Goal: Task Accomplishment & Management: Use online tool/utility

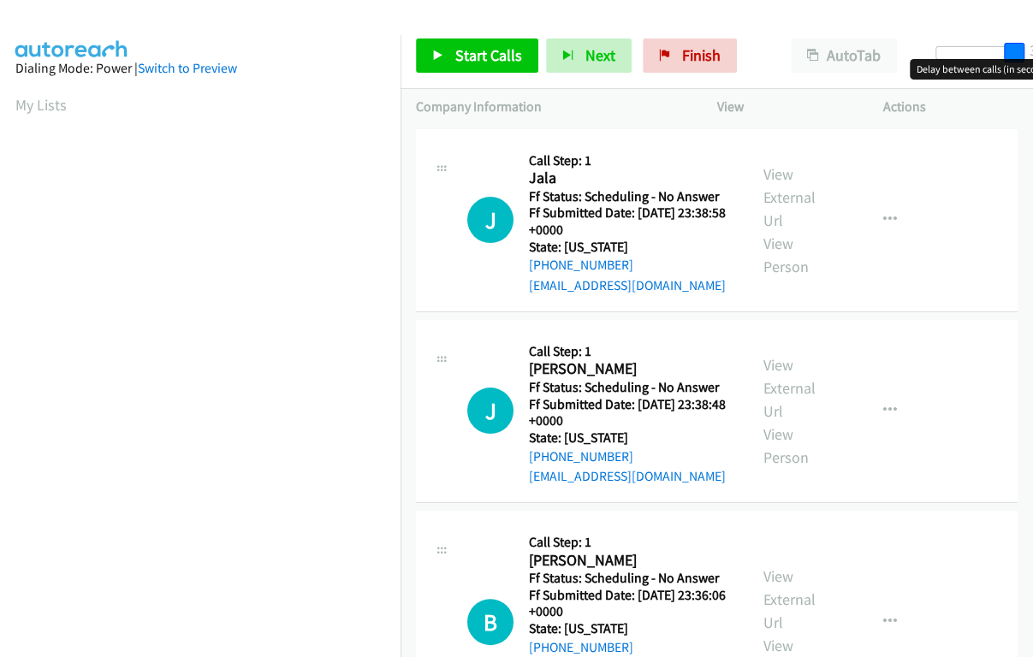
drag, startPoint x: 952, startPoint y: 56, endPoint x: 1013, endPoint y: 68, distance: 62.1
click at [1013, 68] on body "Start Calls Pause Next Finish Paused AutoTab AutoTab 30 Company Information Inf…" at bounding box center [516, 40] width 1033 height 81
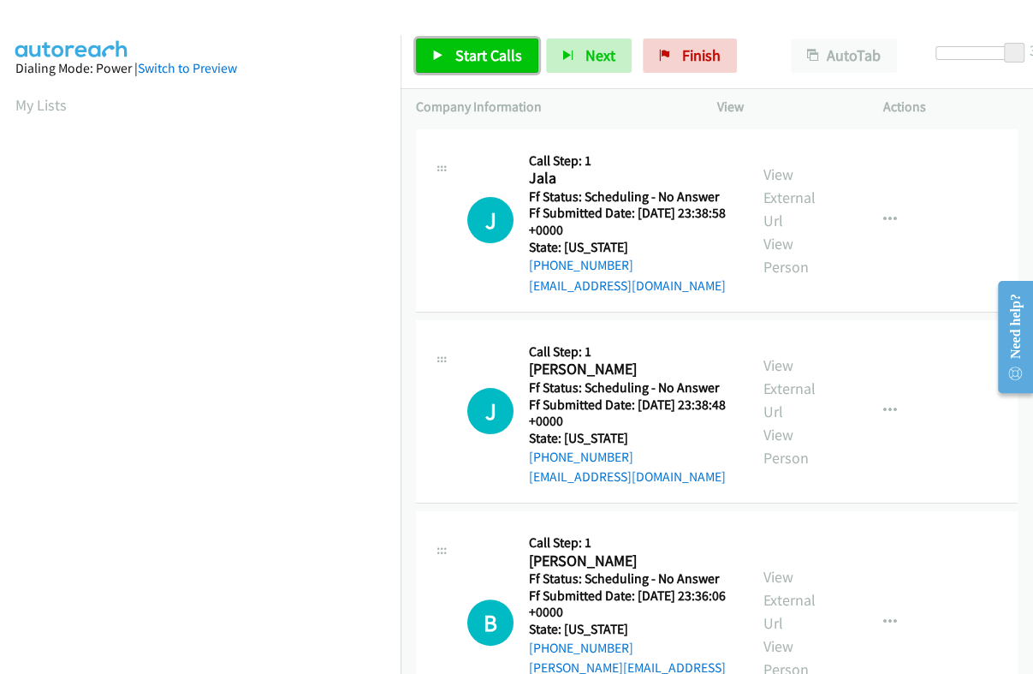
click at [492, 63] on span "Start Calls" at bounding box center [488, 55] width 67 height 20
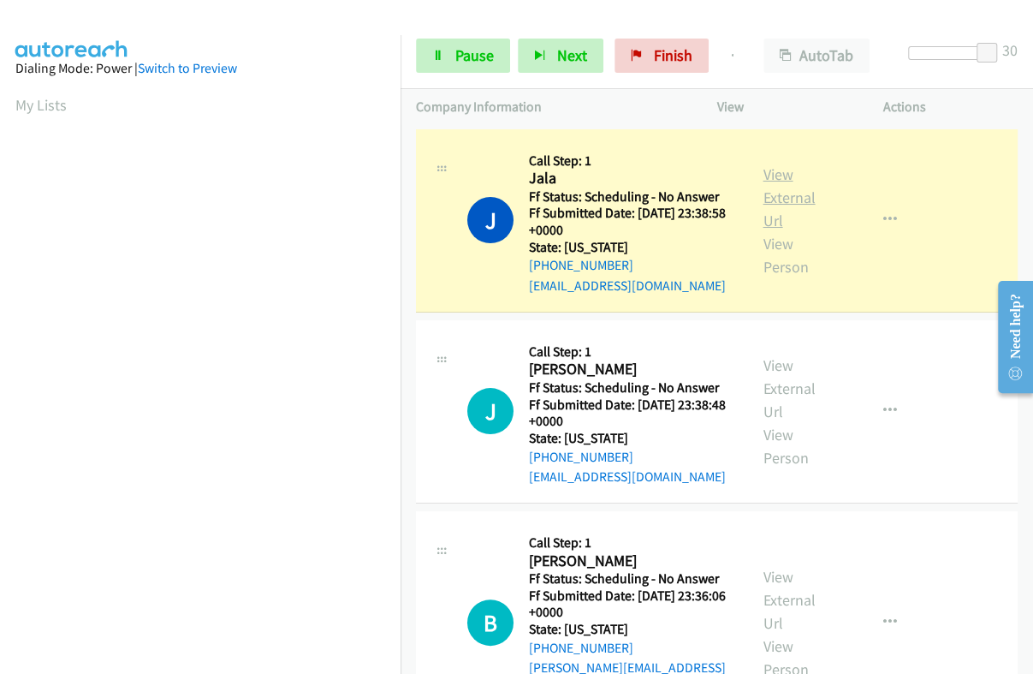
click at [775, 190] on link "View External Url" at bounding box center [789, 197] width 52 height 66
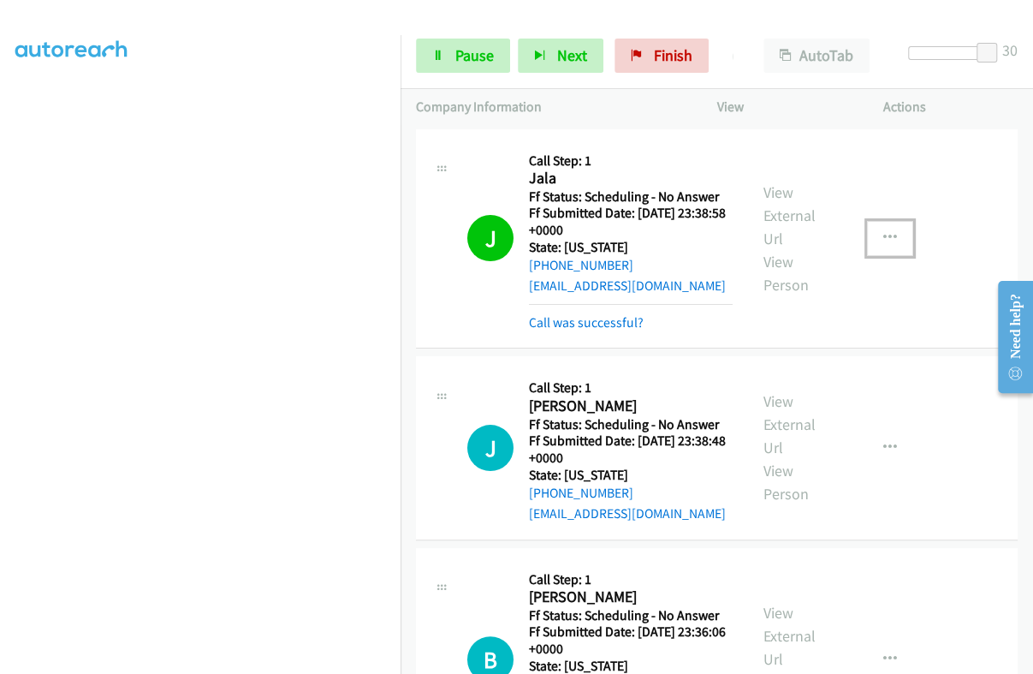
click at [887, 236] on button "button" at bounding box center [890, 238] width 46 height 34
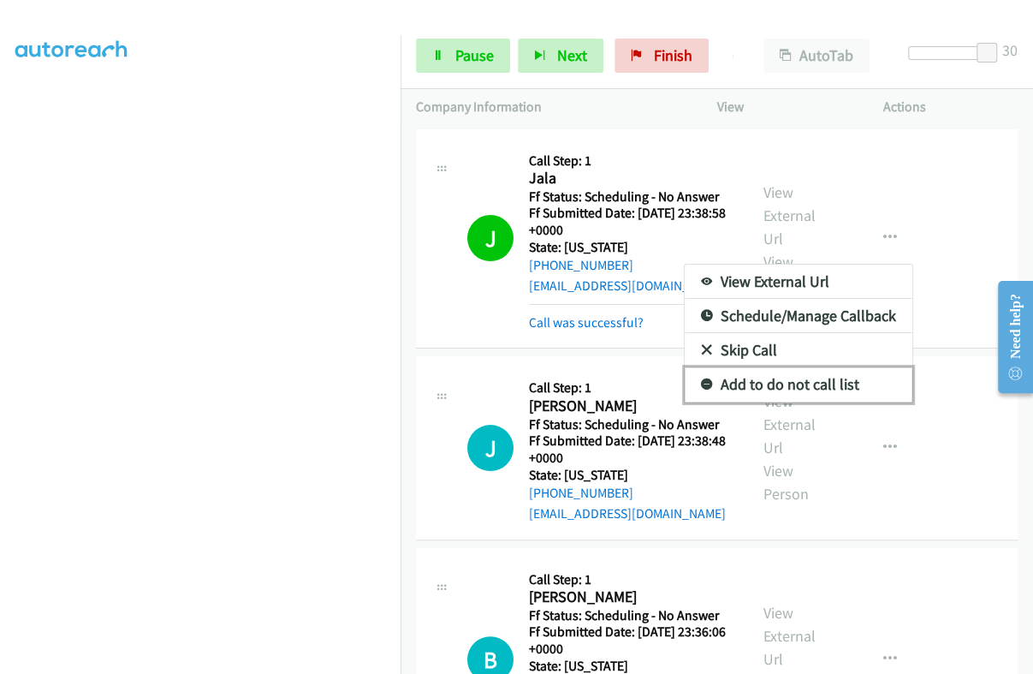
click at [793, 384] on link "Add to do not call list" at bounding box center [799, 384] width 228 height 34
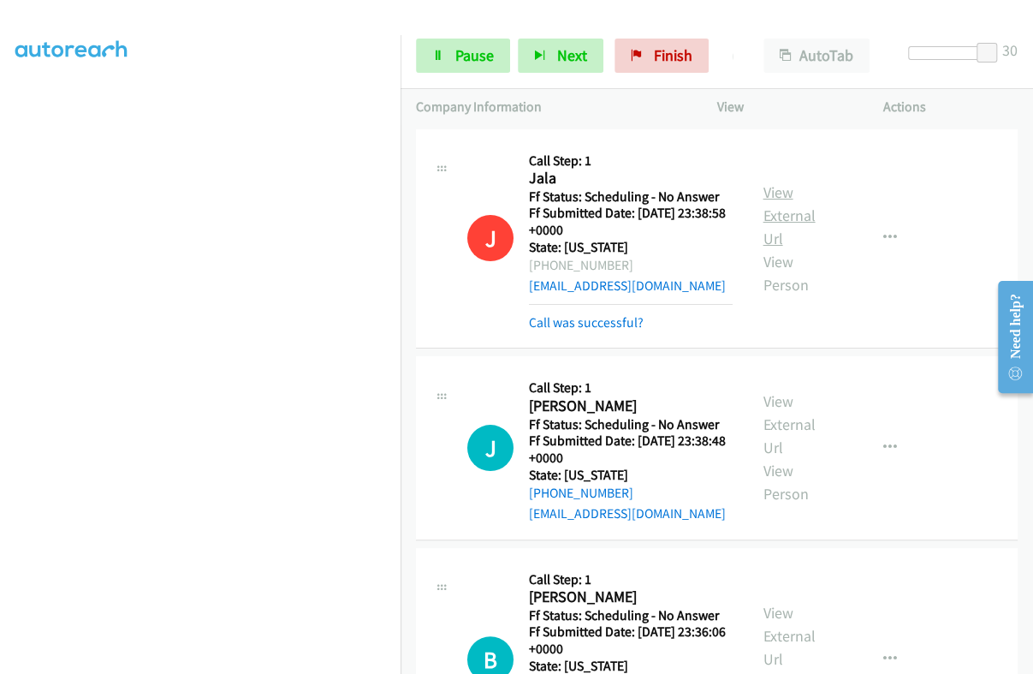
click at [784, 212] on link "View External Url" at bounding box center [789, 215] width 52 height 66
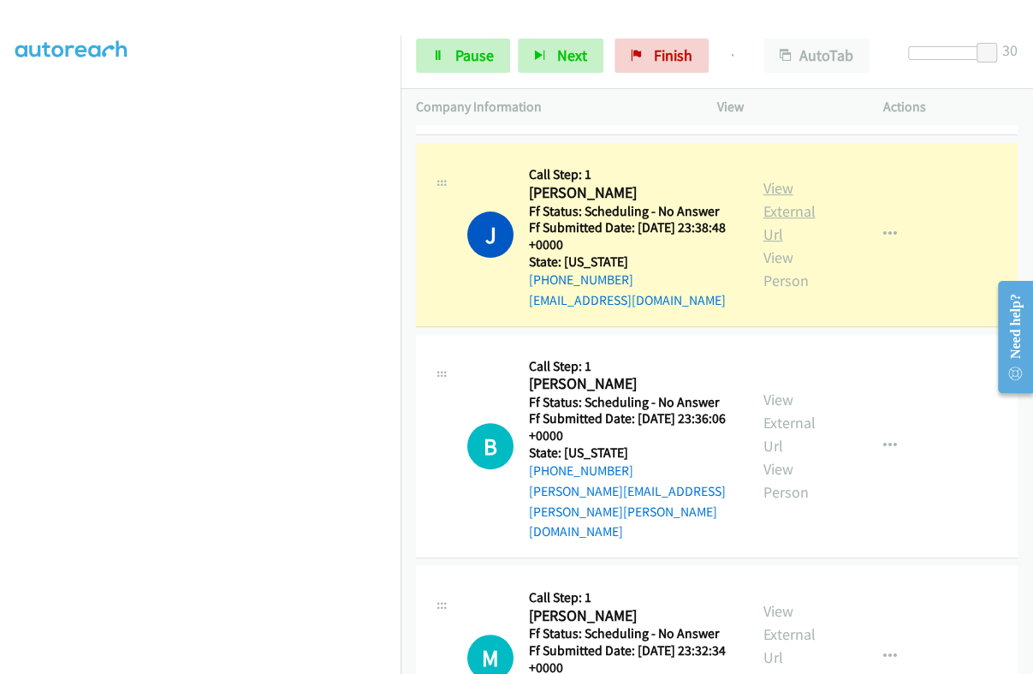
click at [773, 205] on link "View External Url" at bounding box center [789, 211] width 52 height 66
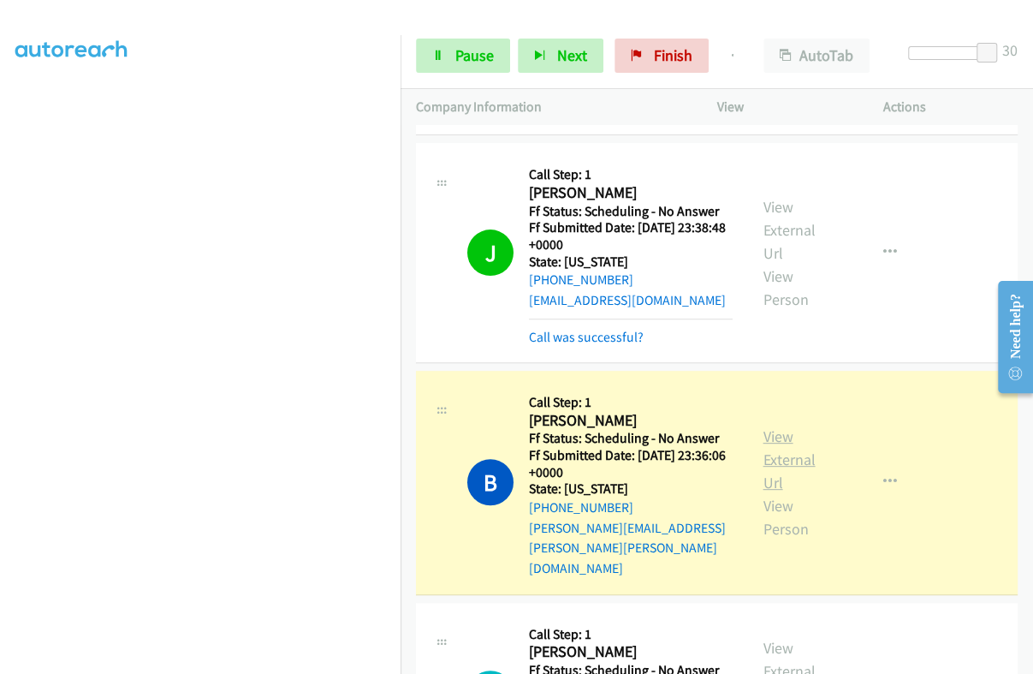
click at [775, 426] on link "View External Url" at bounding box center [789, 459] width 52 height 66
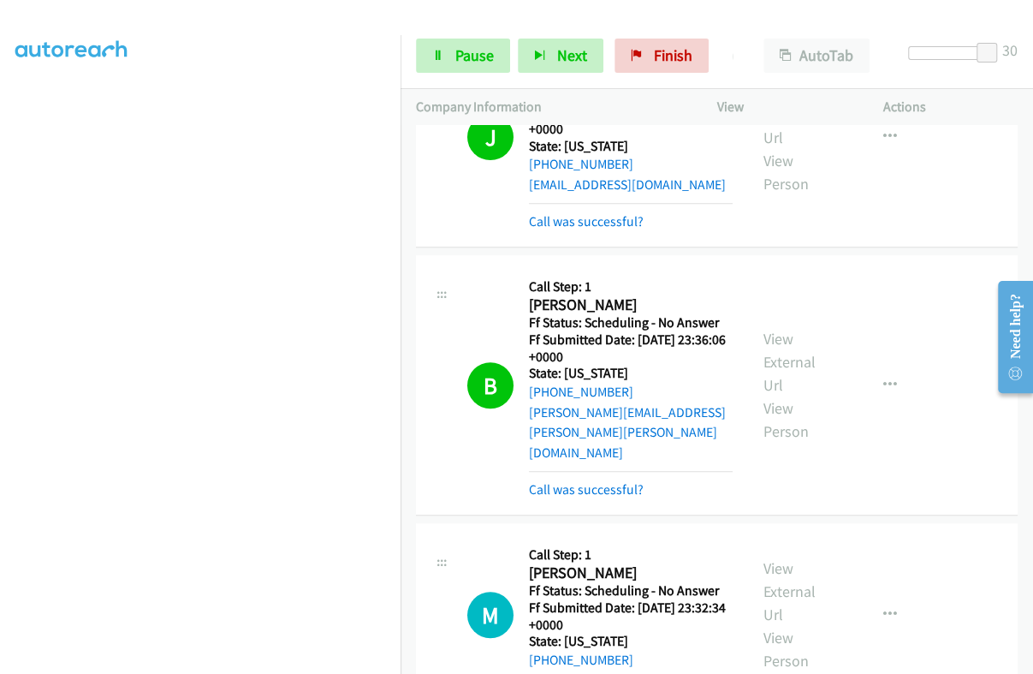
scroll to position [535, 0]
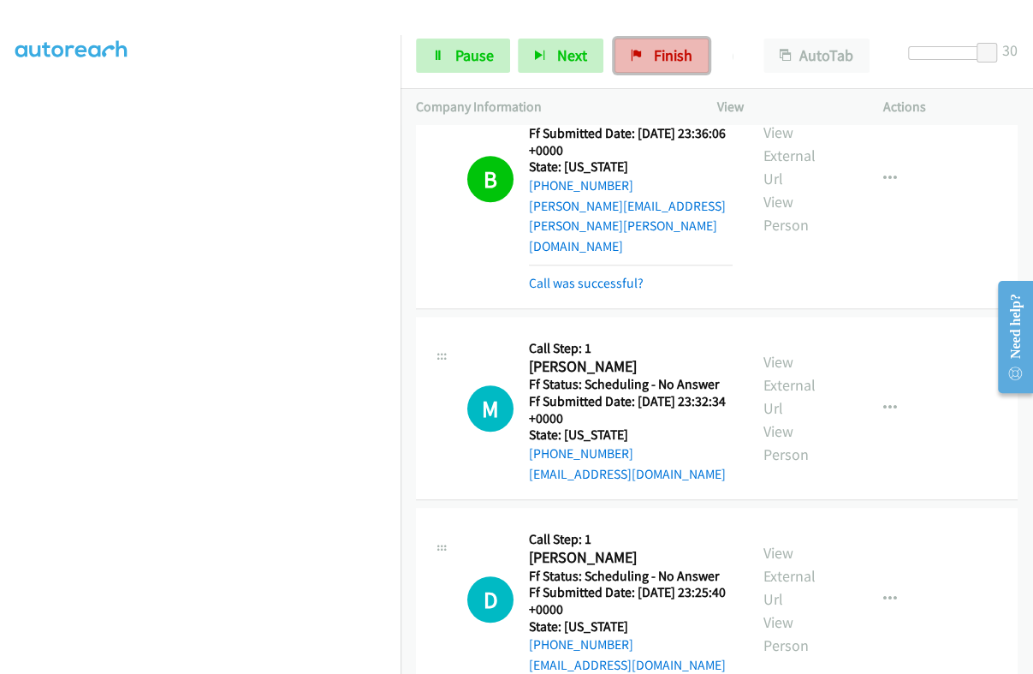
click at [624, 48] on link "Finish" at bounding box center [662, 56] width 94 height 34
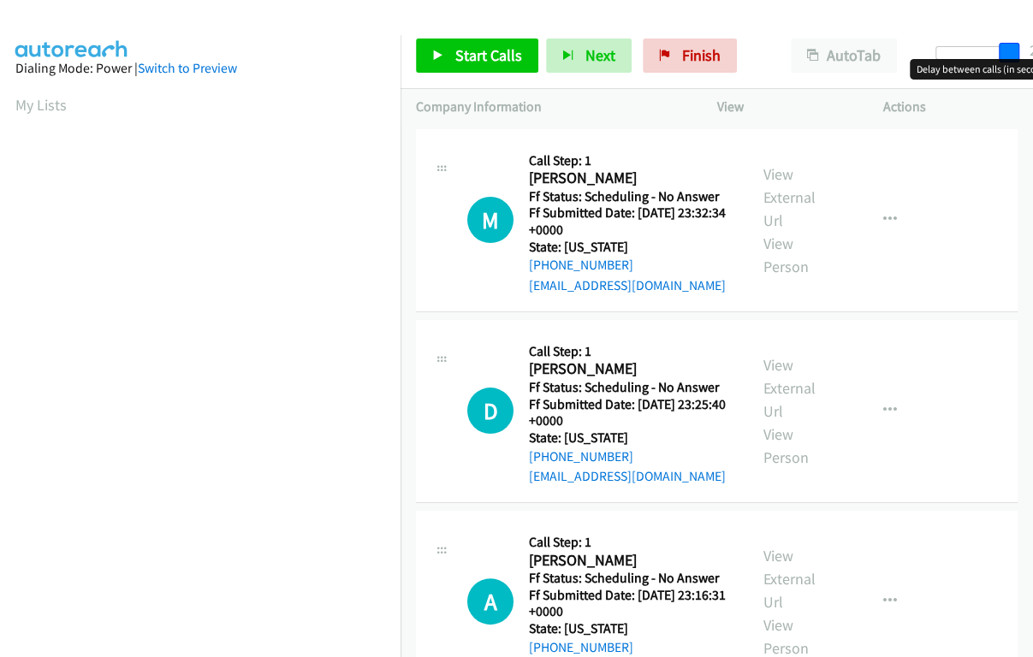
drag, startPoint x: 929, startPoint y: 52, endPoint x: 1002, endPoint y: 57, distance: 73.8
click at [1002, 57] on span at bounding box center [1009, 53] width 21 height 21
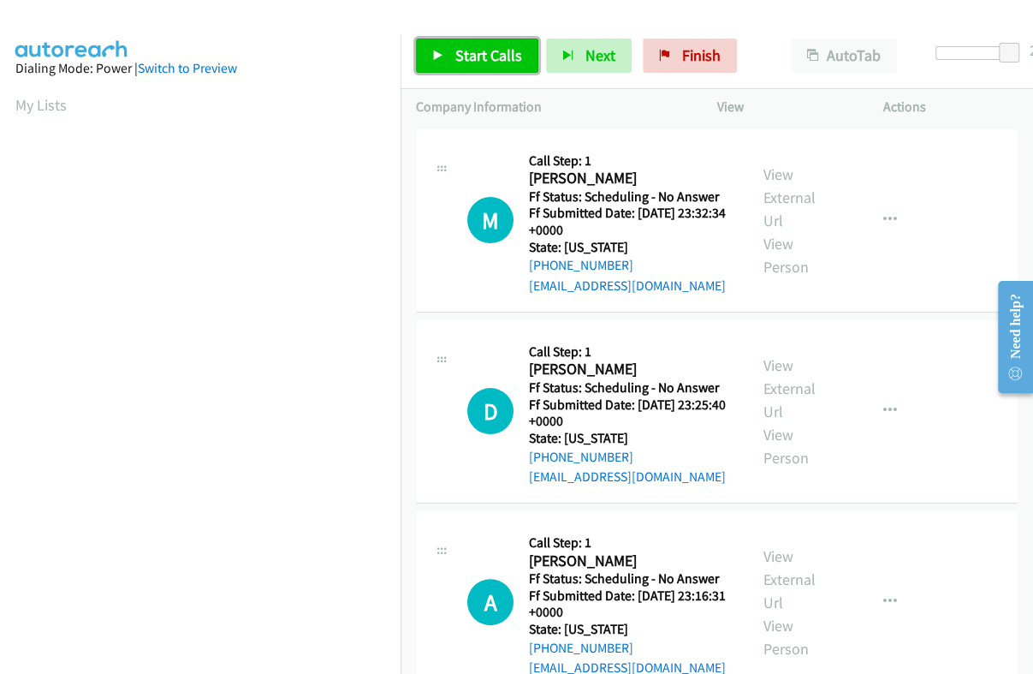
click at [456, 56] on span "Start Calls" at bounding box center [488, 55] width 67 height 20
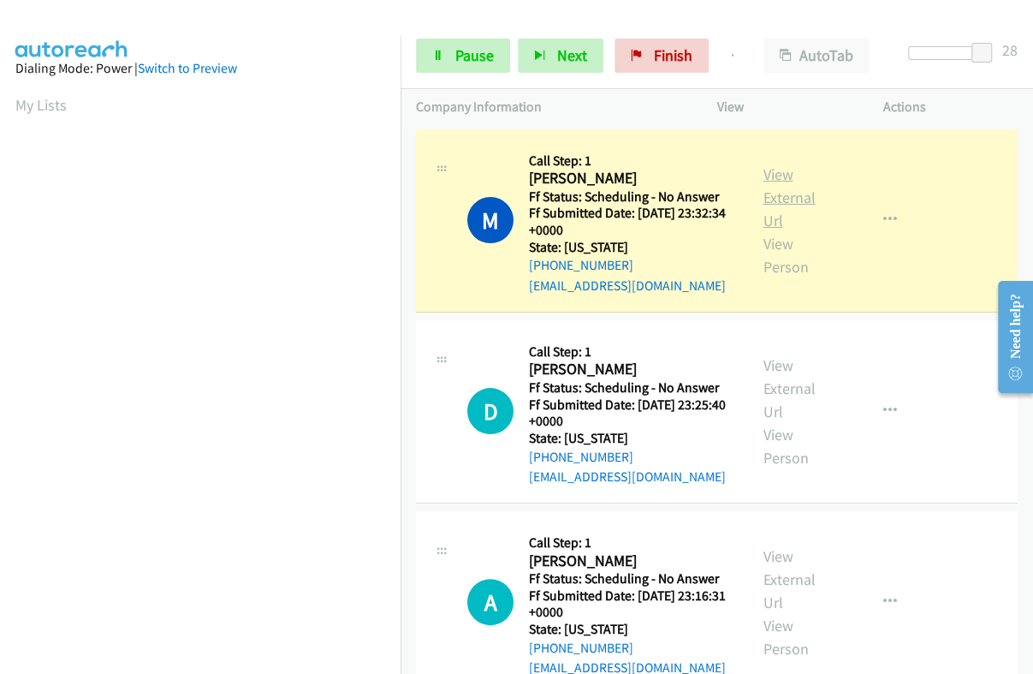
click at [796, 194] on link "View External Url" at bounding box center [789, 197] width 52 height 66
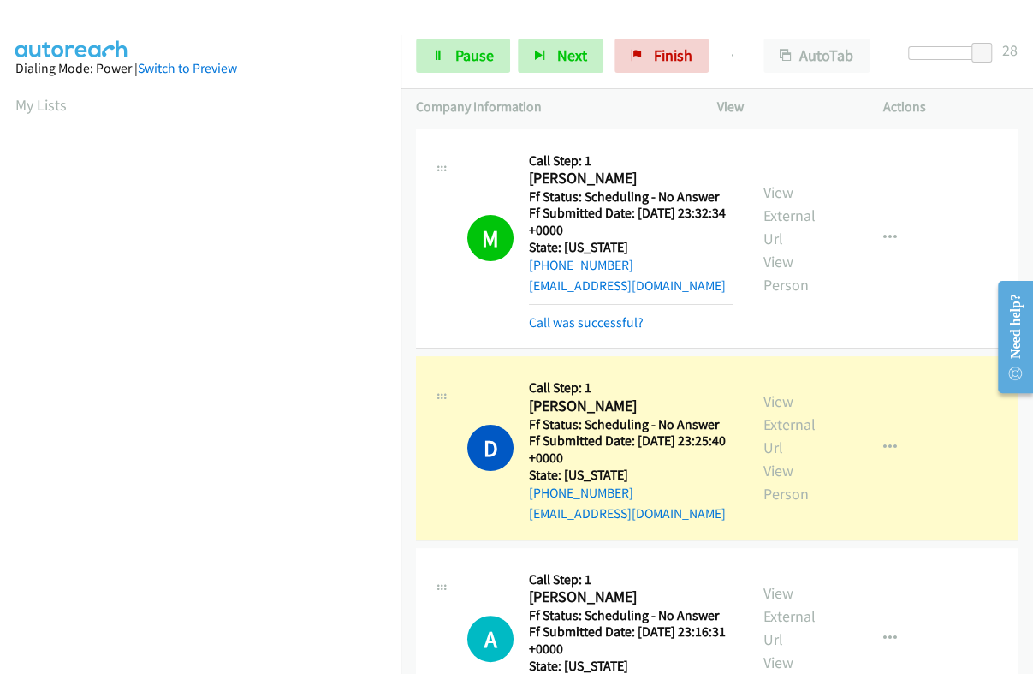
scroll to position [290, 0]
click at [783, 426] on link "View External Url" at bounding box center [789, 424] width 52 height 66
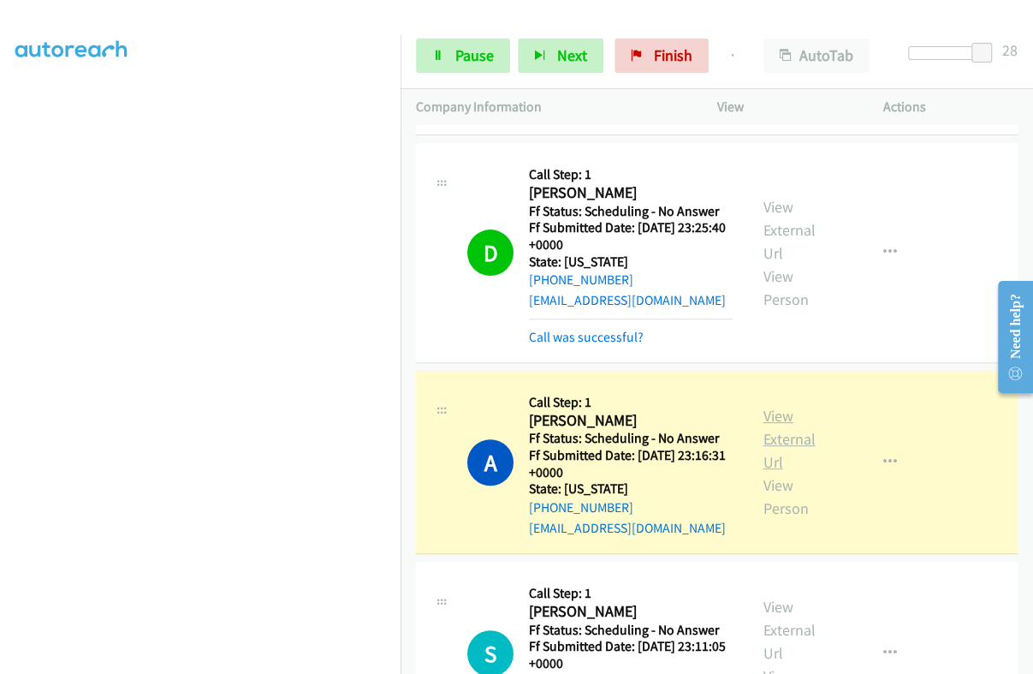
click at [779, 417] on link "View External Url" at bounding box center [789, 439] width 52 height 66
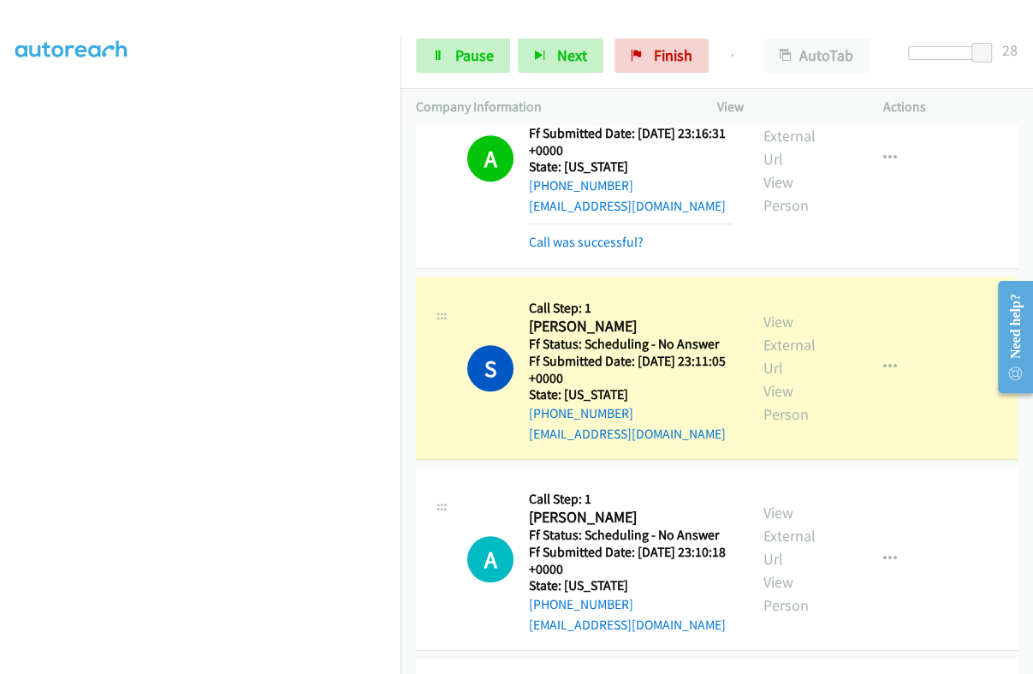
scroll to position [0, 0]
click at [763, 321] on link "View External Url" at bounding box center [789, 345] width 52 height 66
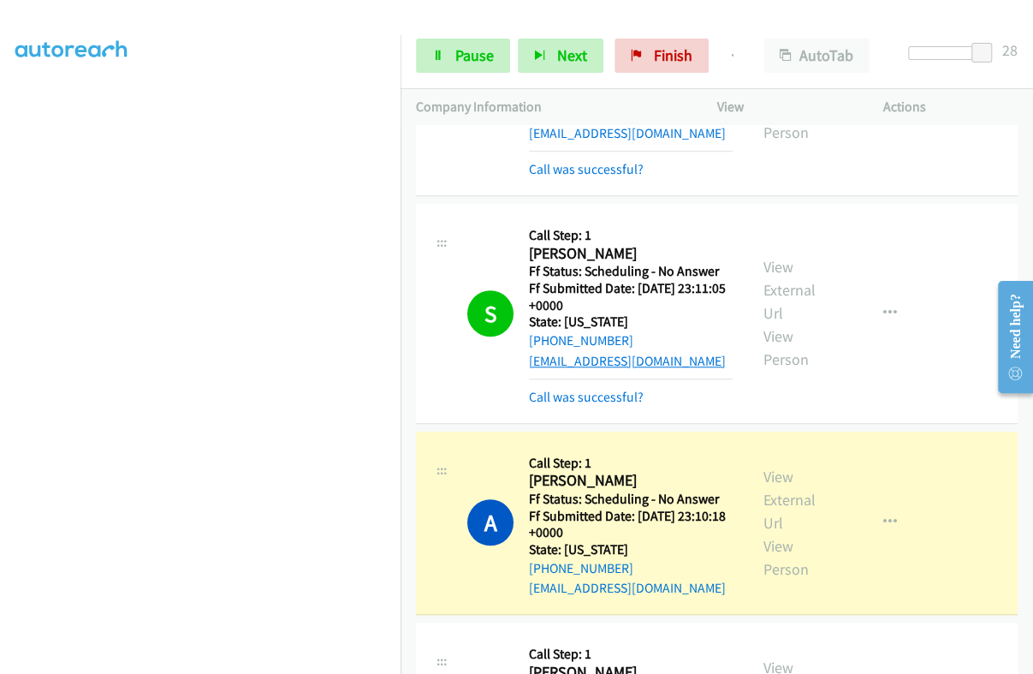
scroll to position [642, 0]
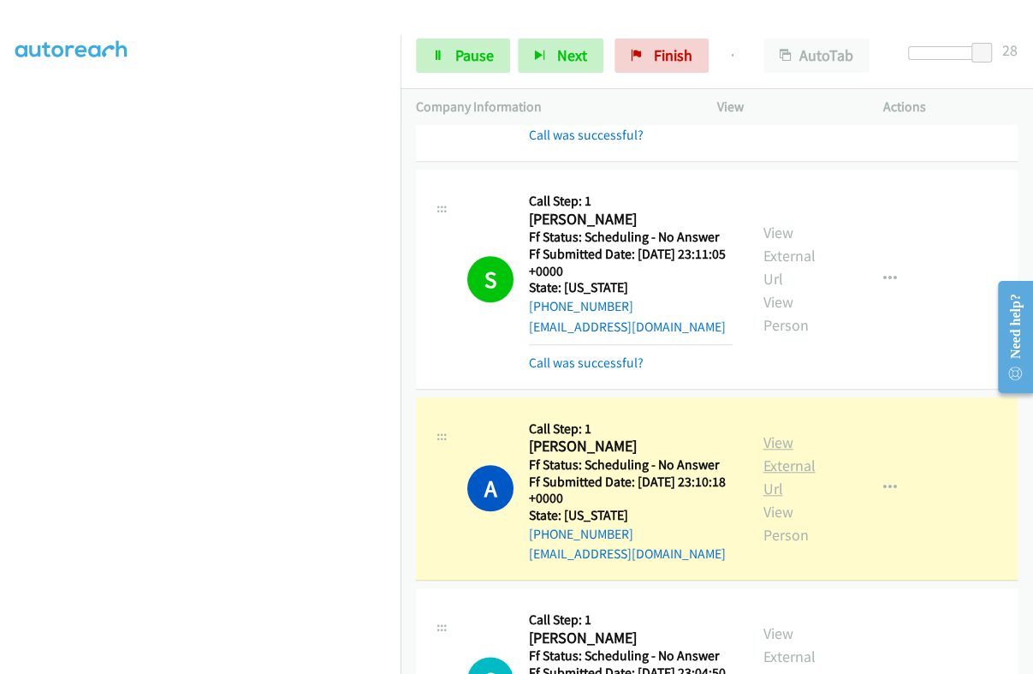
click at [764, 443] on link "View External Url" at bounding box center [789, 465] width 52 height 66
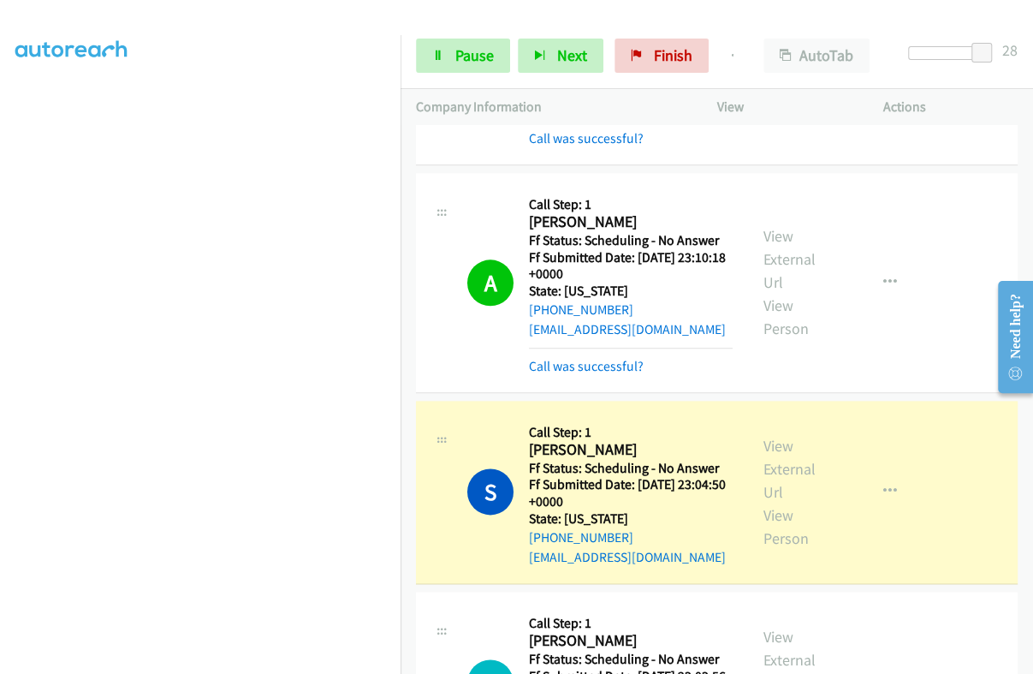
scroll to position [963, 0]
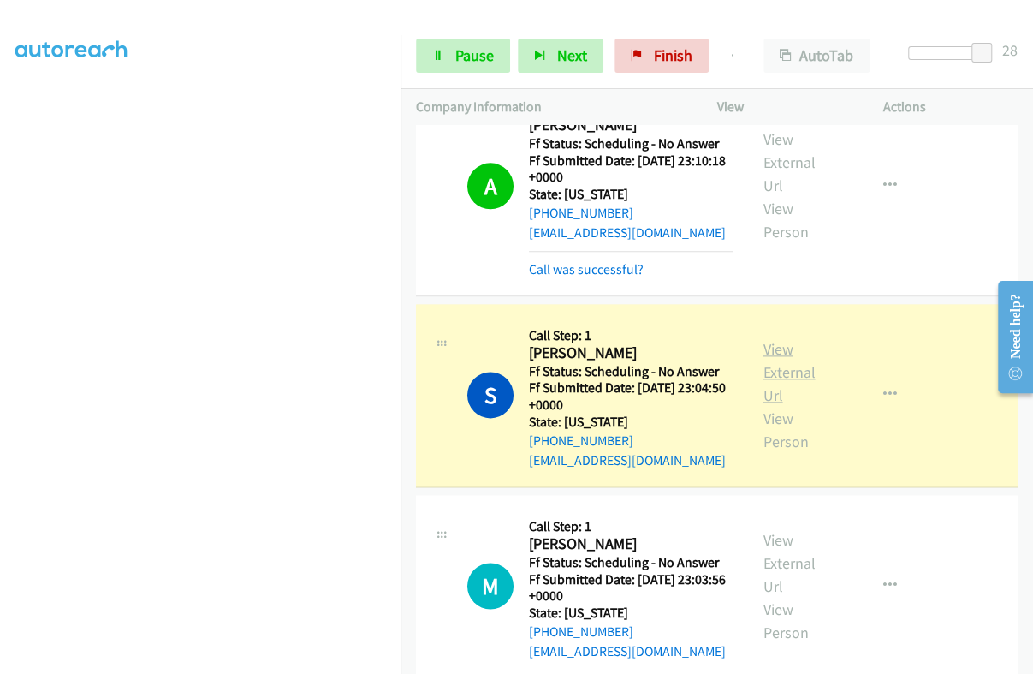
click at [769, 369] on link "View External Url" at bounding box center [789, 372] width 52 height 66
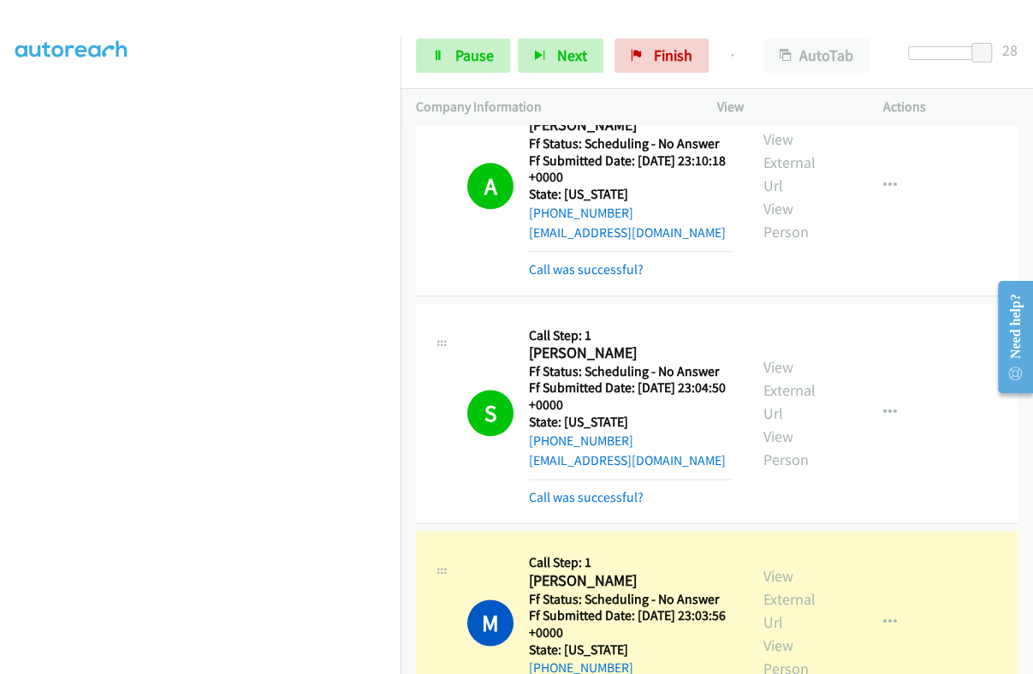
scroll to position [290, 0]
click at [763, 578] on link "View External Url" at bounding box center [789, 599] width 52 height 66
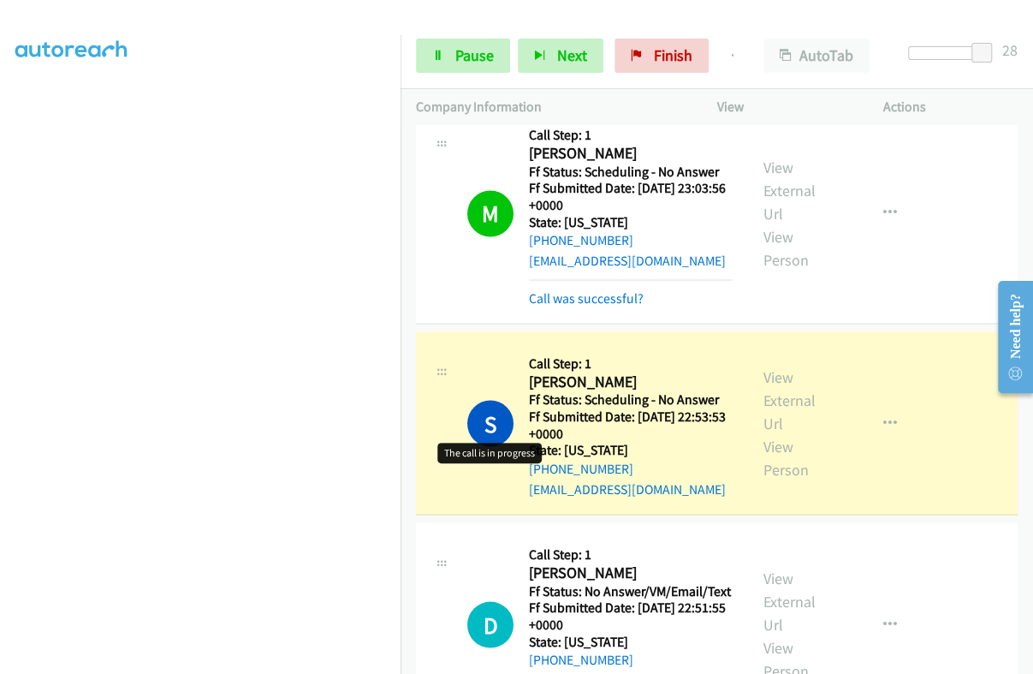
scroll to position [0, 0]
click at [775, 397] on link "View External Url" at bounding box center [789, 399] width 52 height 66
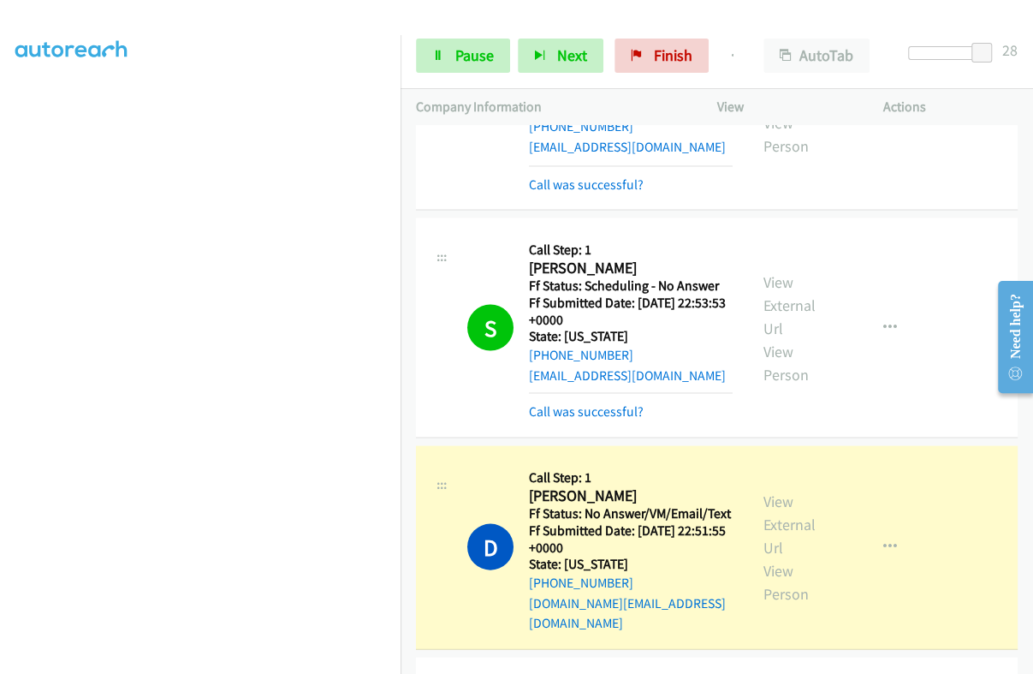
scroll to position [1604, 0]
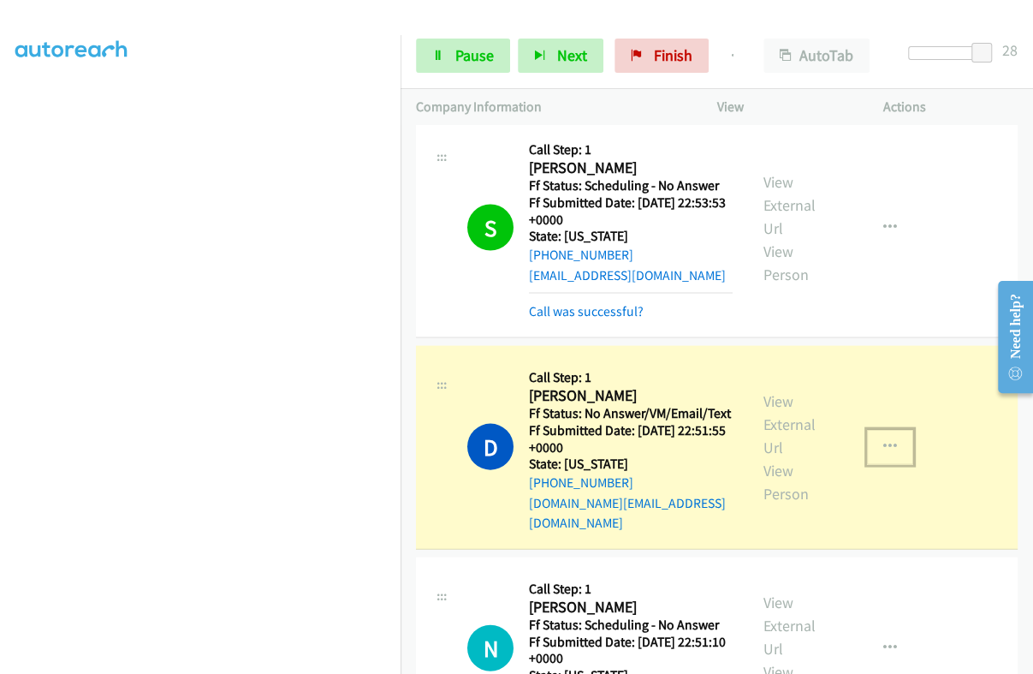
click at [883, 439] on icon "button" at bounding box center [890, 446] width 14 height 14
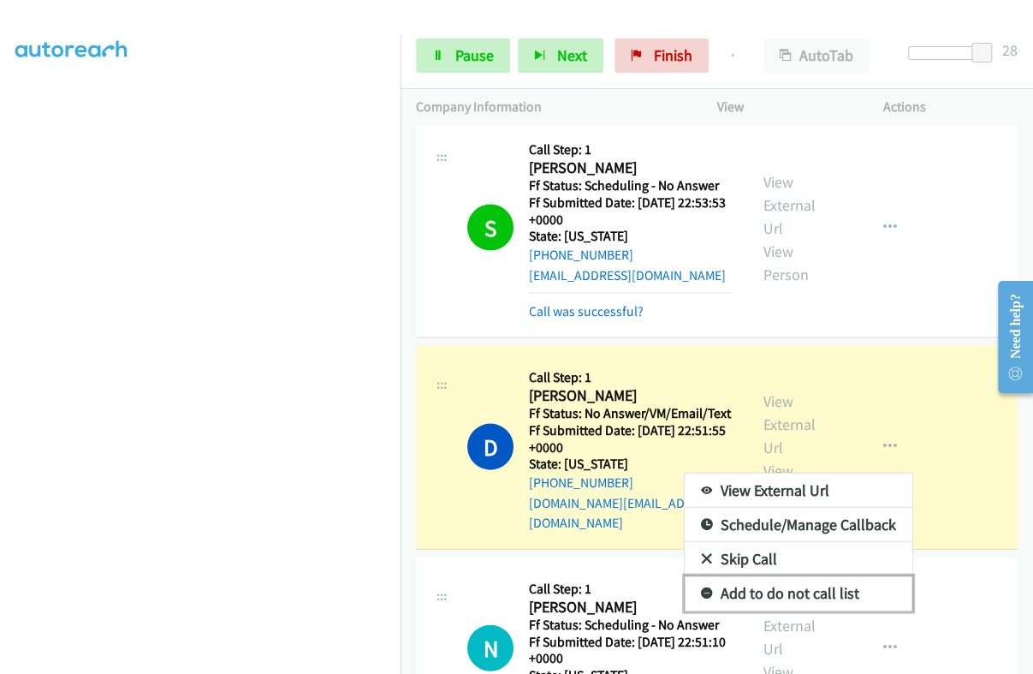
click at [808, 584] on link "Add to do not call list" at bounding box center [799, 592] width 228 height 34
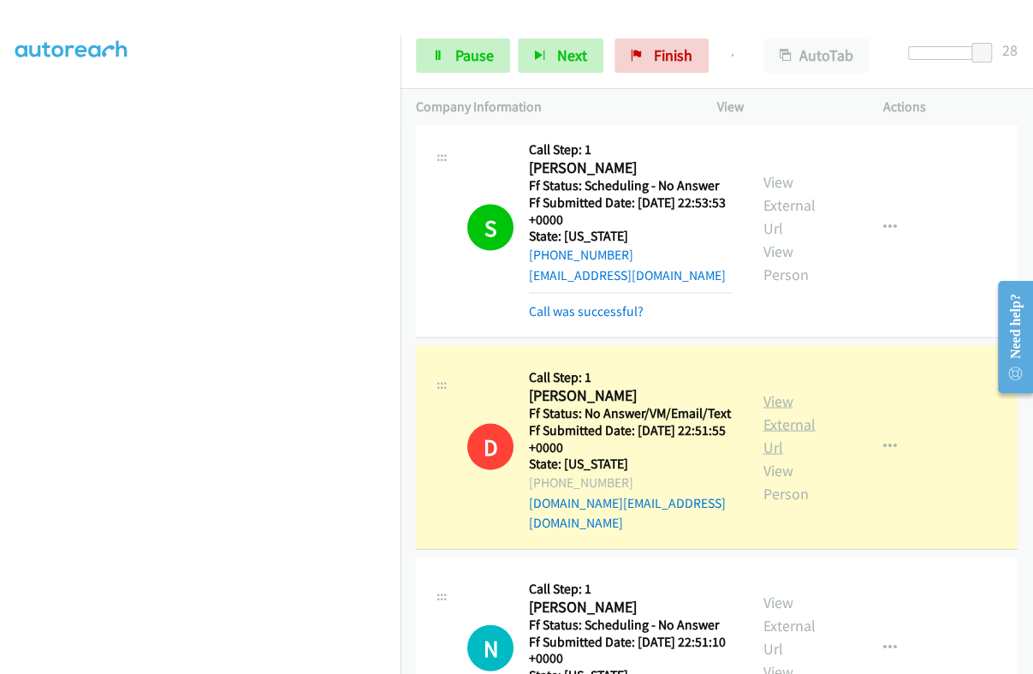
click at [769, 421] on link "View External Url" at bounding box center [789, 423] width 52 height 66
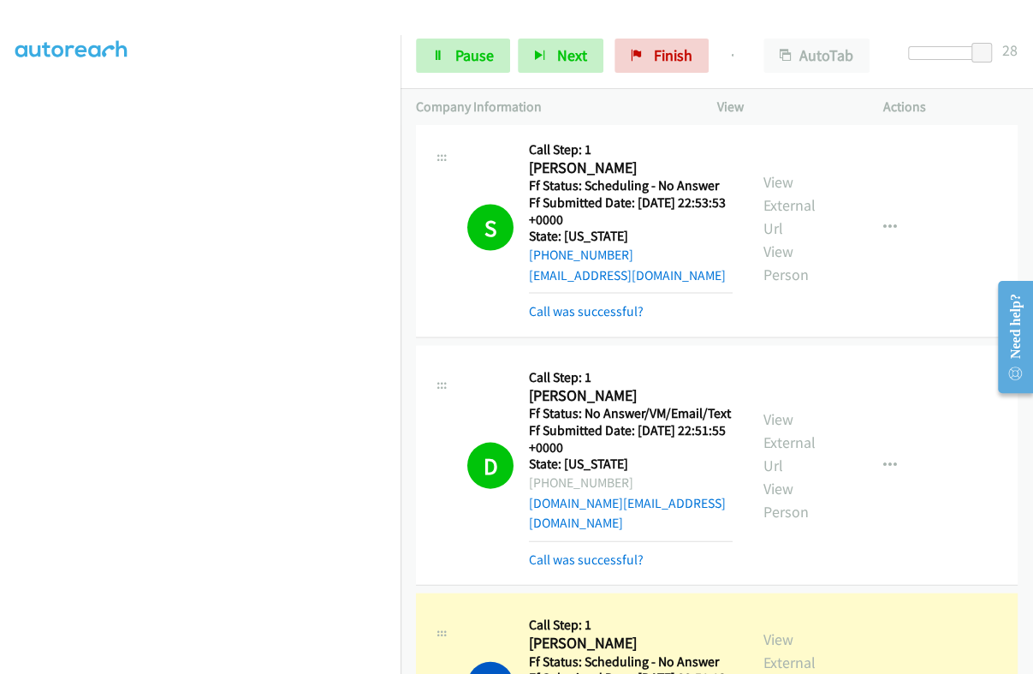
scroll to position [1819, 0]
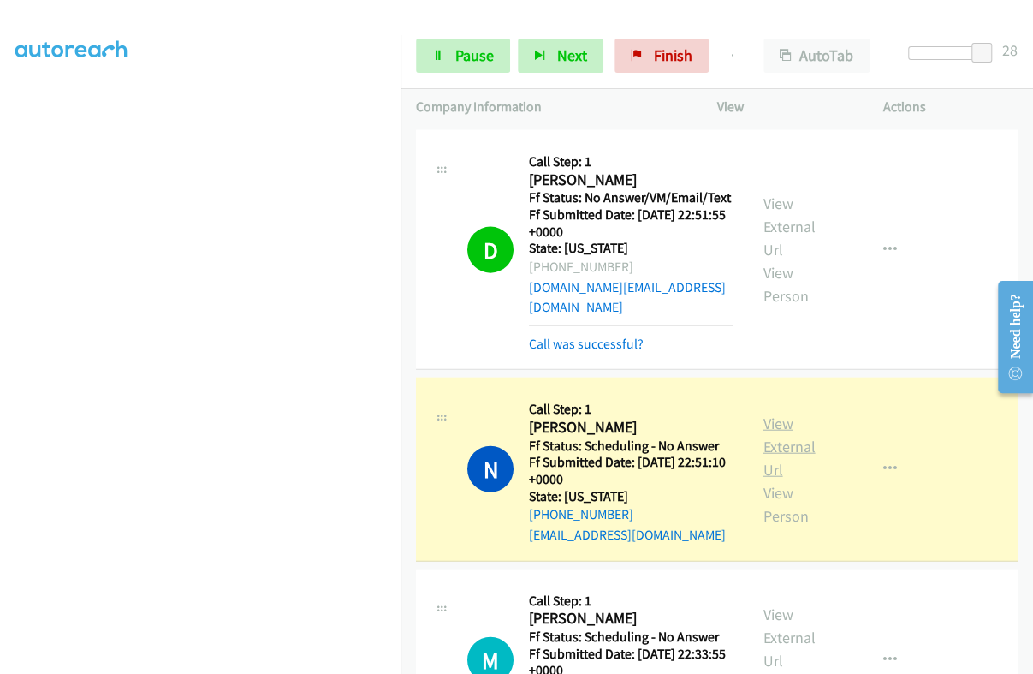
click at [763, 438] on link "View External Url" at bounding box center [789, 446] width 52 height 66
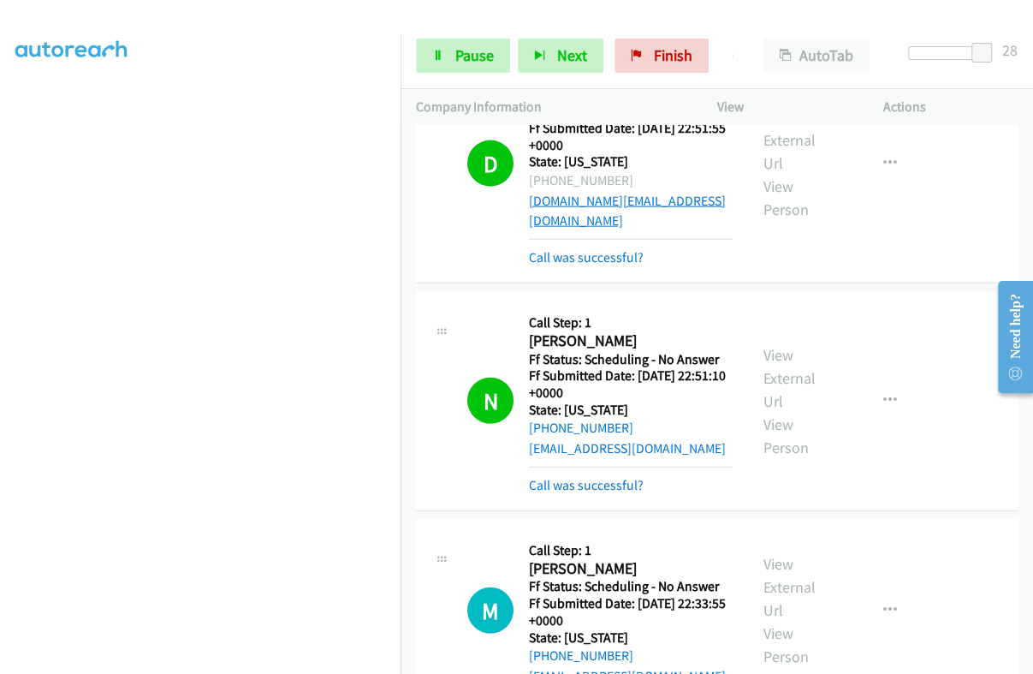
scroll to position [1926, 0]
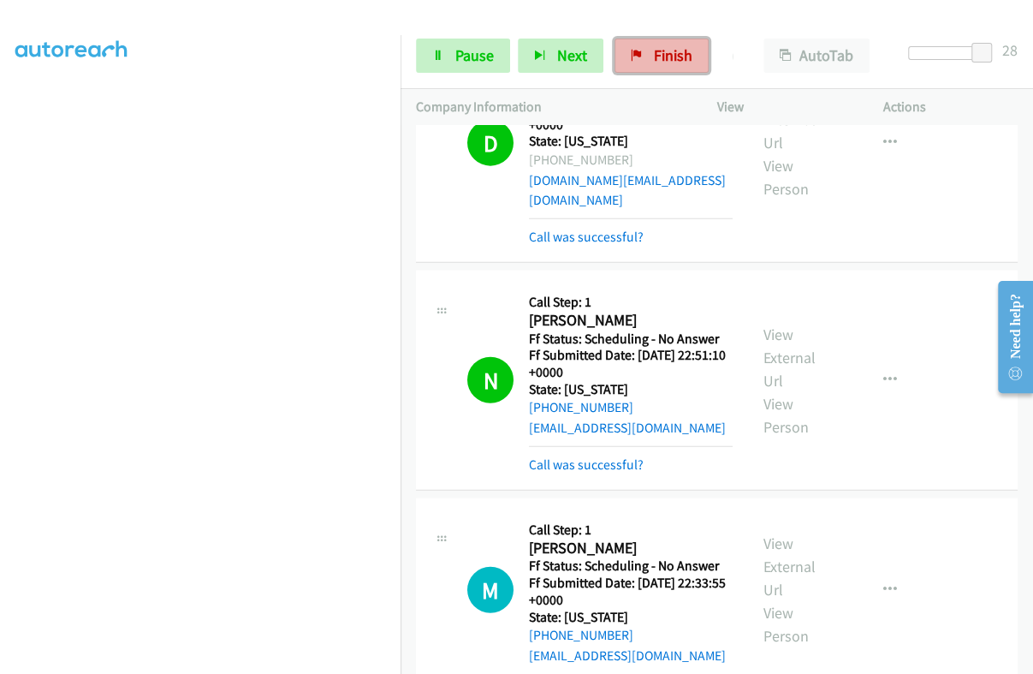
click at [671, 55] on span "Finish" at bounding box center [673, 55] width 39 height 20
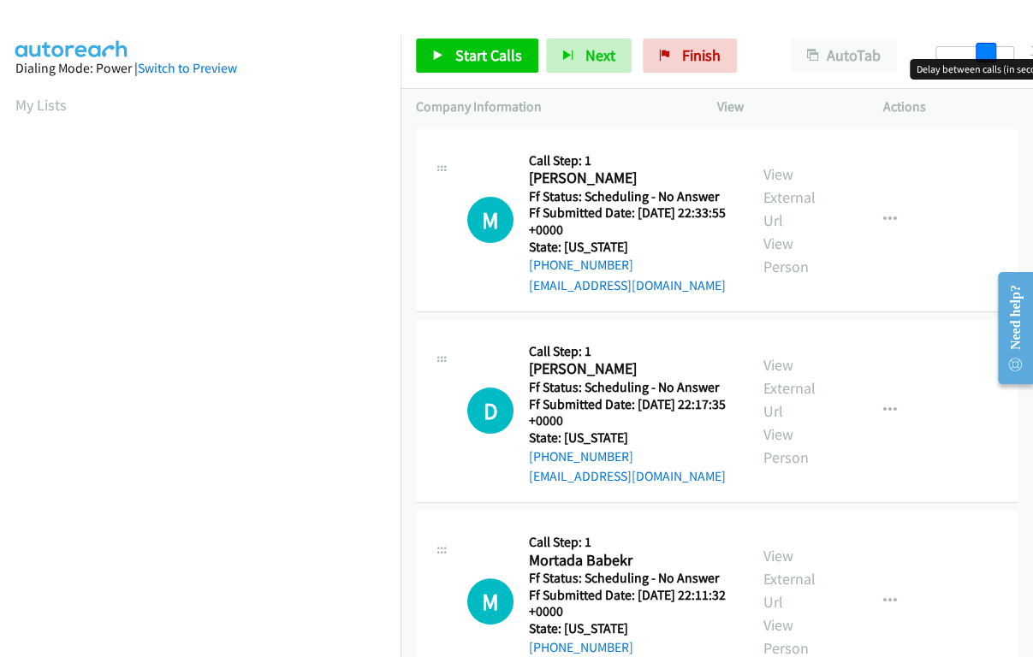
drag, startPoint x: 939, startPoint y: 49, endPoint x: 989, endPoint y: 54, distance: 49.9
click at [989, 54] on span at bounding box center [986, 53] width 21 height 21
drag, startPoint x: 978, startPoint y: 45, endPoint x: 1006, endPoint y: 53, distance: 28.7
click at [1006, 53] on span at bounding box center [1011, 53] width 21 height 21
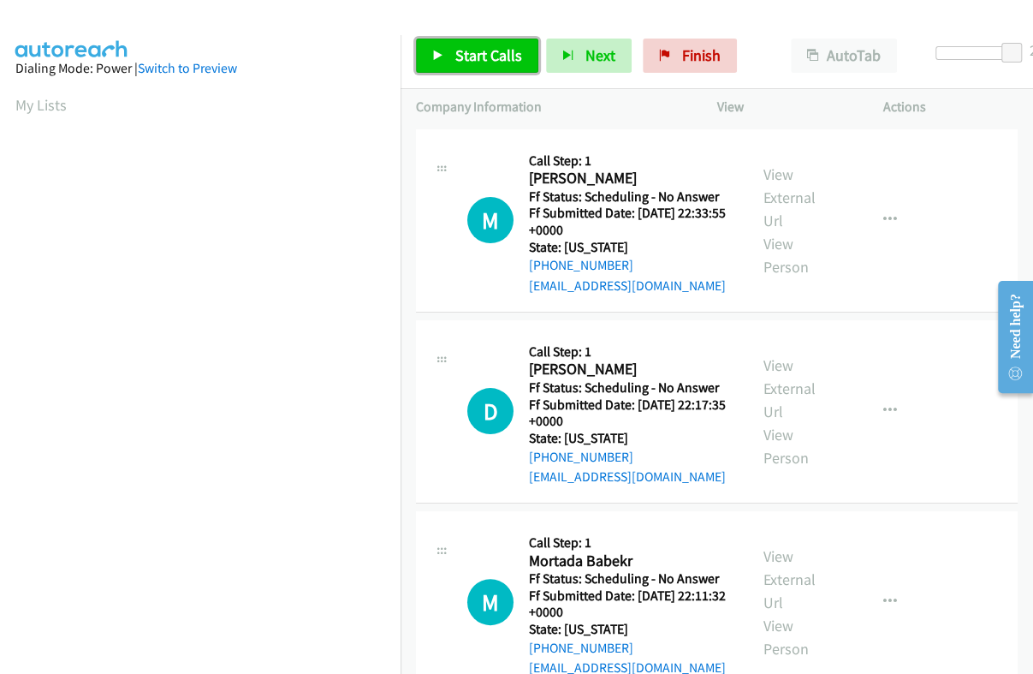
click at [469, 57] on span "Start Calls" at bounding box center [488, 55] width 67 height 20
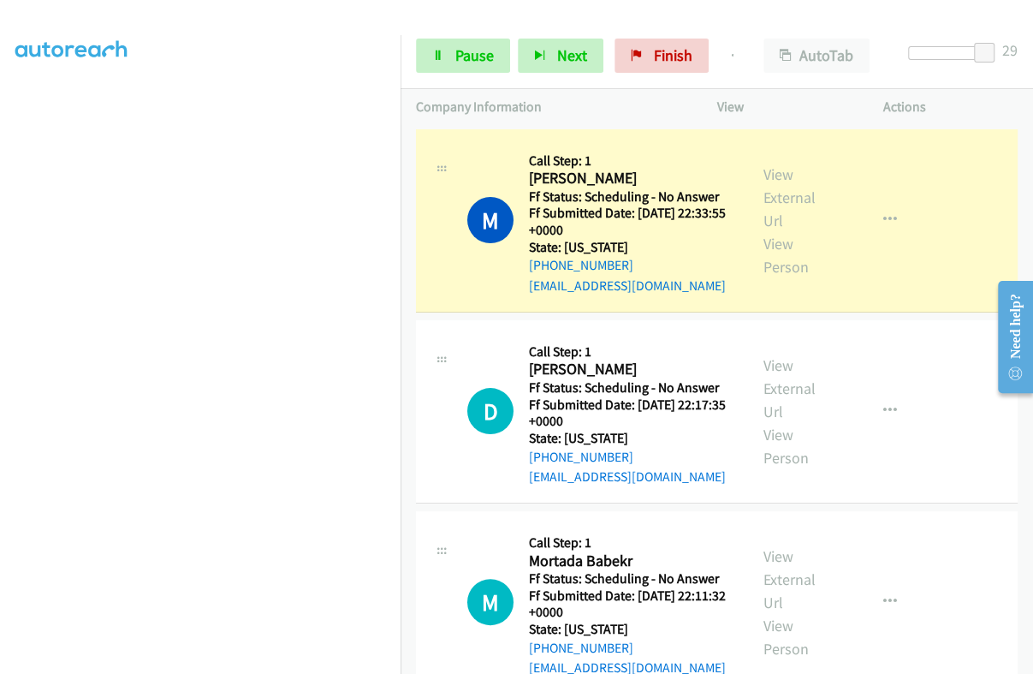
click at [778, 185] on div "View External Url View Person" at bounding box center [800, 221] width 74 height 116
click at [778, 188] on link "View External Url" at bounding box center [789, 197] width 52 height 66
click at [467, 52] on span "Pause" at bounding box center [474, 55] width 39 height 20
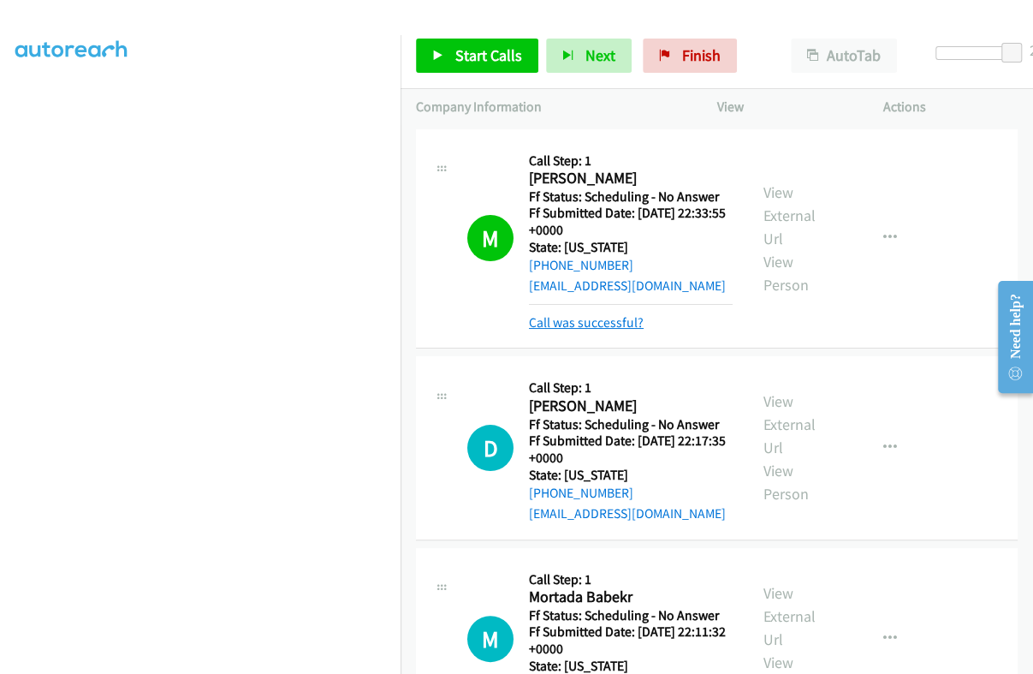
click at [619, 323] on link "Call was successful?" at bounding box center [586, 322] width 115 height 16
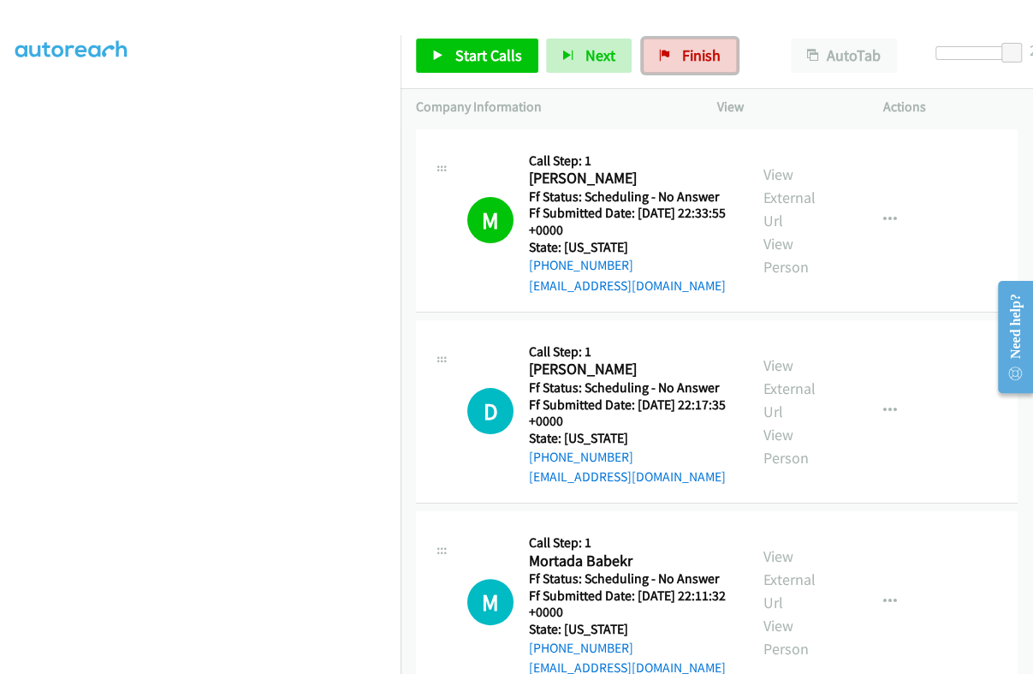
drag, startPoint x: 672, startPoint y: 62, endPoint x: 591, endPoint y: 75, distance: 82.5
click at [672, 61] on link "Finish" at bounding box center [690, 56] width 94 height 34
